Goal: Information Seeking & Learning: Find specific page/section

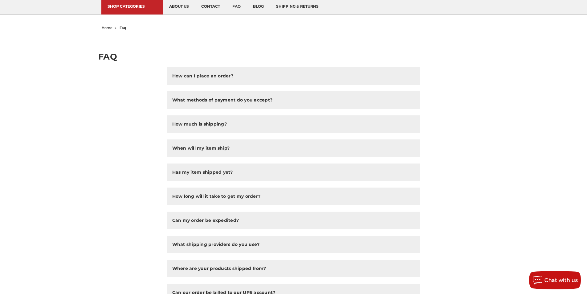
scroll to position [13, 0]
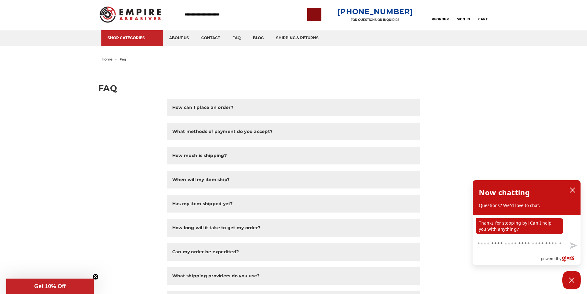
click at [318, 14] on input "submit" at bounding box center [314, 15] width 12 height 12
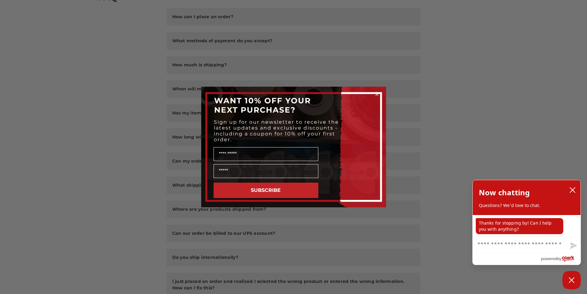
scroll to position [167, 0]
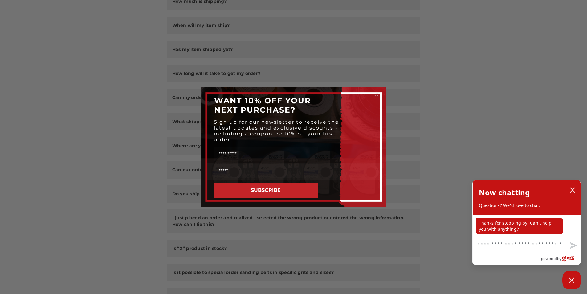
click at [274, 194] on button "SUBSCRIBE" at bounding box center [265, 189] width 105 height 15
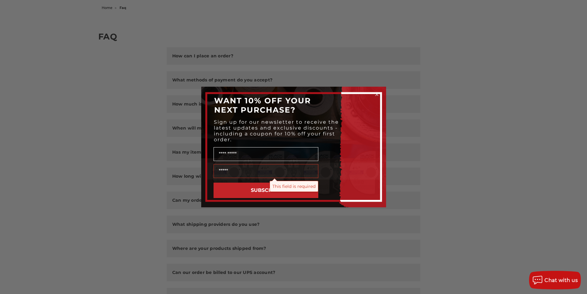
scroll to position [51, 0]
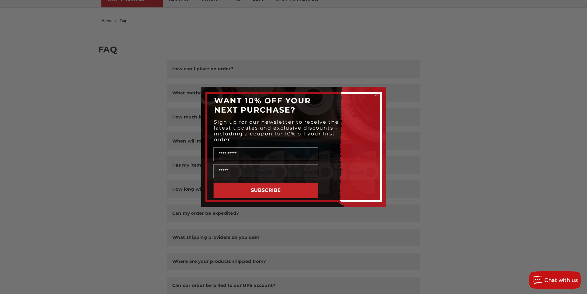
click at [104, 19] on div "Close dialog WANT 10% OFF YOUR NEXT PURCHASE? Sign up for our newsletter to rec…" at bounding box center [293, 147] width 587 height 294
click at [239, 188] on button "SUBSCRIBE" at bounding box center [265, 189] width 105 height 15
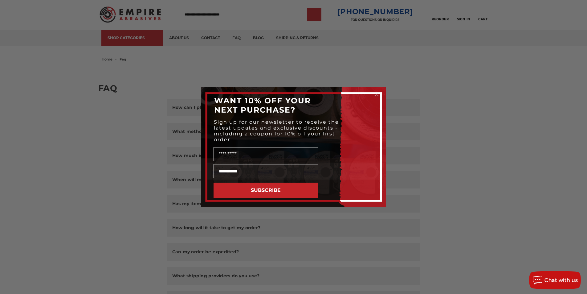
scroll to position [0, 0]
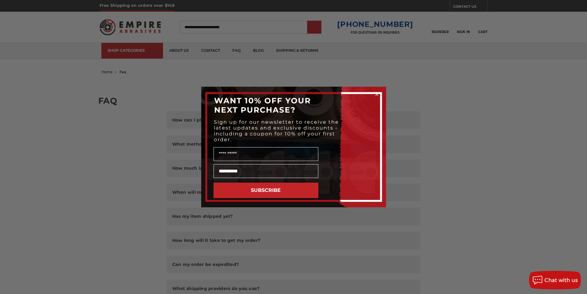
type input "**********"
click at [241, 195] on button "SUBSCRIBE" at bounding box center [265, 189] width 105 height 15
click at [273, 46] on div "**********" at bounding box center [293, 147] width 587 height 294
click at [376, 95] on icon "Close dialog" at bounding box center [377, 94] width 2 height 2
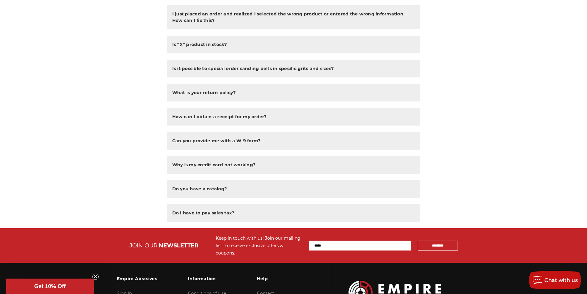
scroll to position [372, 0]
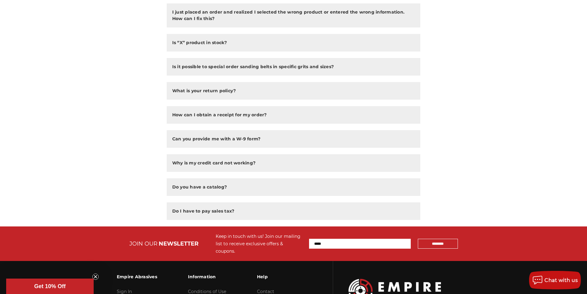
click at [389, 278] on img at bounding box center [394, 290] width 92 height 24
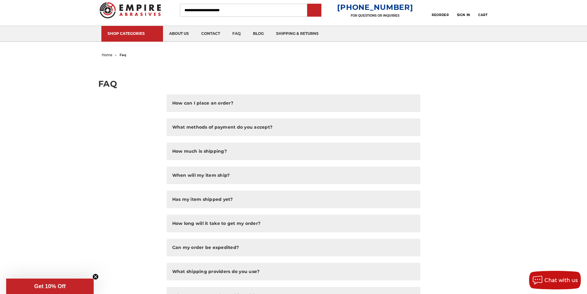
scroll to position [13, 0]
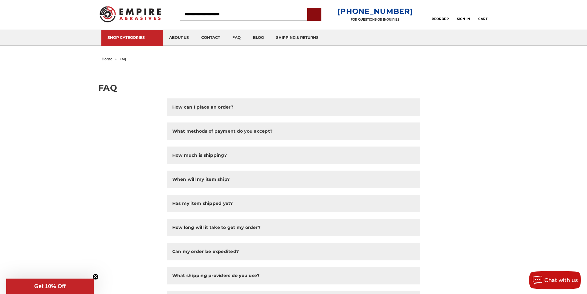
click at [320, 15] on input "submit" at bounding box center [314, 14] width 12 height 12
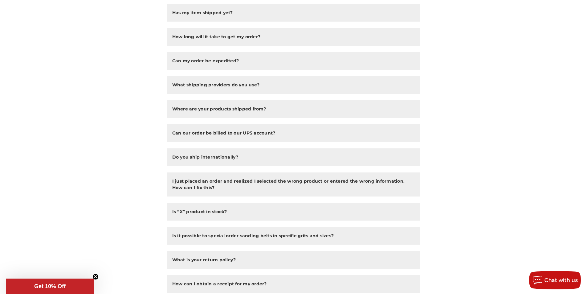
scroll to position [218, 0]
